Goal: Transaction & Acquisition: Purchase product/service

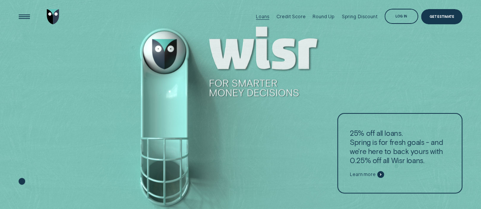
click at [260, 14] on div "Loans" at bounding box center [262, 17] width 13 height 6
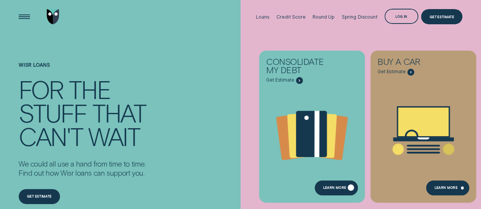
click at [332, 182] on div "Learn more" at bounding box center [335, 188] width 43 height 15
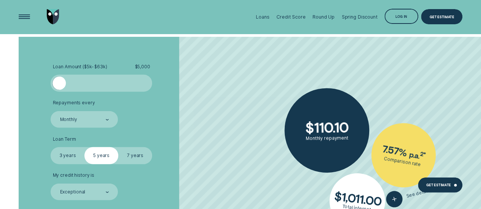
scroll to position [942, 0]
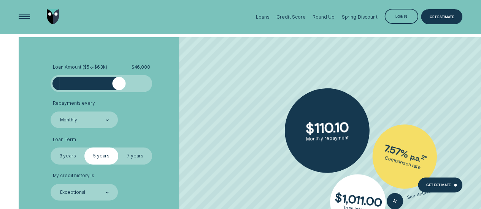
click at [119, 82] on div at bounding box center [101, 84] width 84 height 14
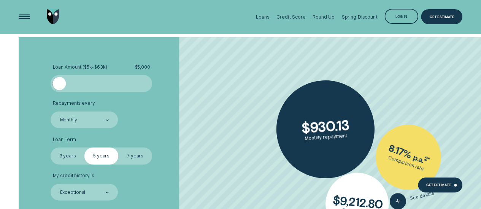
drag, startPoint x: 119, startPoint y: 82, endPoint x: 0, endPoint y: 96, distance: 119.7
click at [0, 96] on div "Loan Amount ( $5k - $63k ) $ 5,000 Repayments every Monthly Loan Term Select Lo…" at bounding box center [240, 155] width 481 height 236
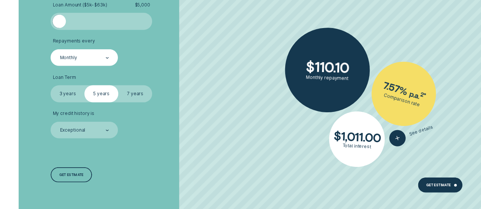
scroll to position [1005, 0]
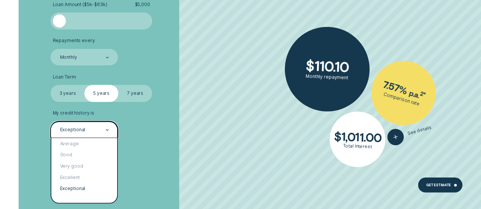
click at [87, 130] on div "Exceptional" at bounding box center [84, 130] width 50 height 7
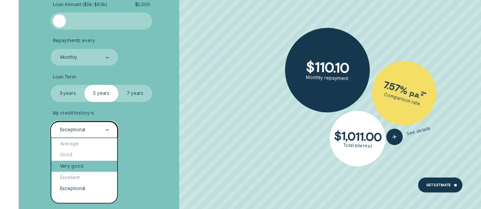
click at [81, 165] on div "Very good" at bounding box center [84, 166] width 66 height 11
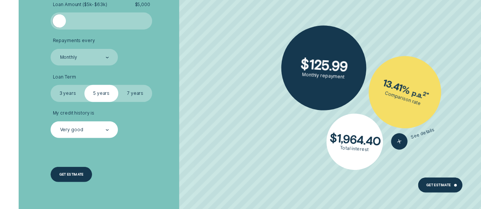
click at [79, 177] on div "Get estimate" at bounding box center [71, 174] width 41 height 15
